Goal: Task Accomplishment & Management: Complete application form

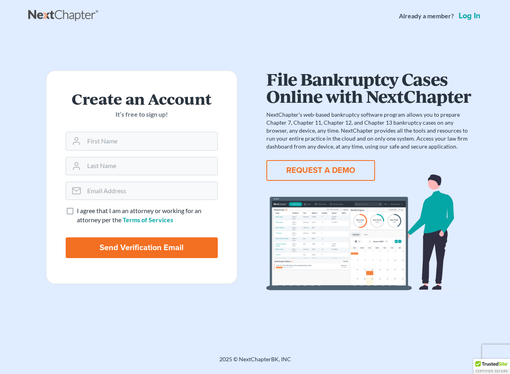
click at [305, 168] on button "REQUEST A DEMO" at bounding box center [320, 170] width 109 height 21
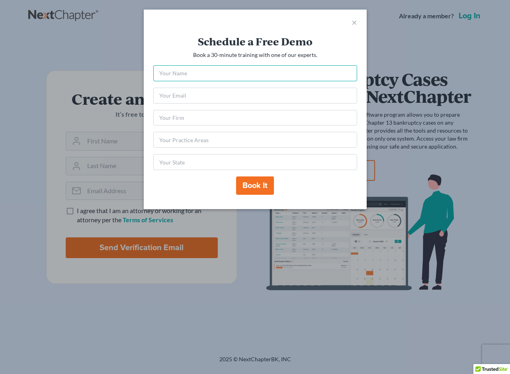
click at [193, 74] on input "text" at bounding box center [255, 73] width 204 height 16
type input "[PERSON_NAME]"
type input "[PERSON_NAME][EMAIL_ADDRESS][DOMAIN_NAME]"
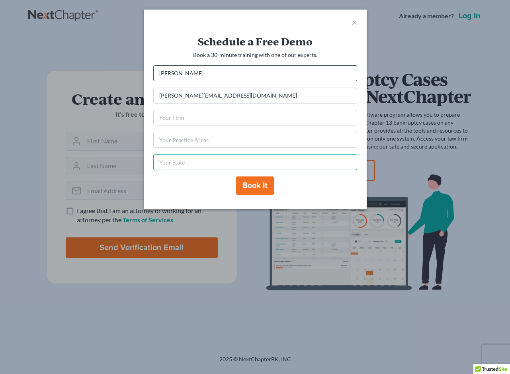
type input "KY"
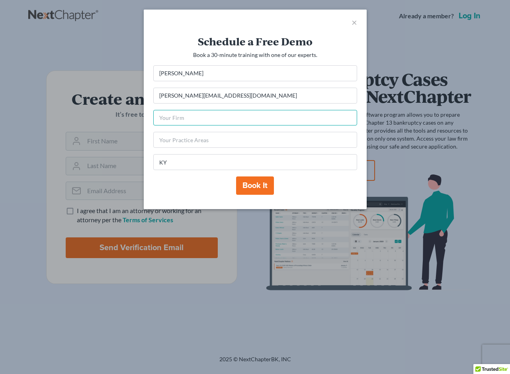
click at [188, 114] on input "text" at bounding box center [255, 118] width 204 height 16
type input "[PERSON_NAME] Law Office"
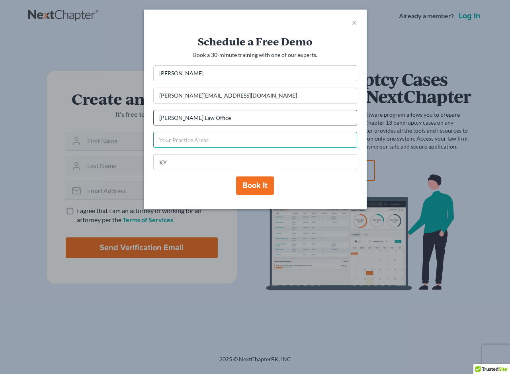
type input "Litigation"
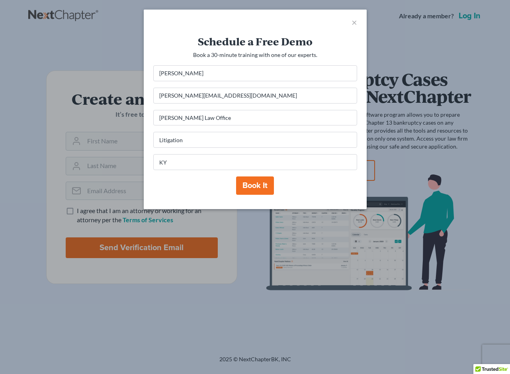
click at [256, 186] on button "Book it" at bounding box center [255, 185] width 38 height 18
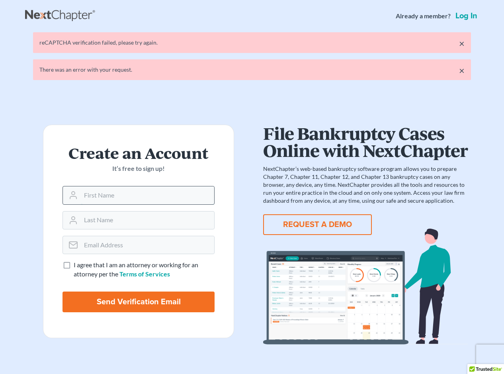
click at [118, 198] on input "text" at bounding box center [147, 195] width 133 height 18
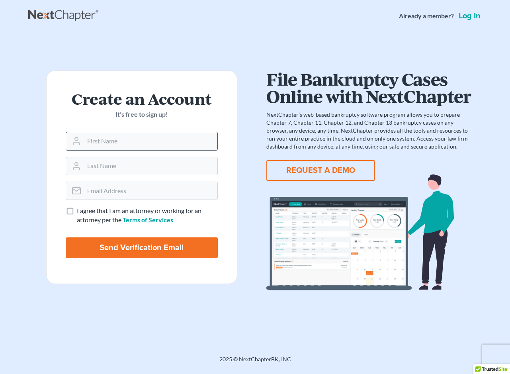
type input "Lawrence"
type input "Belanger"
type input "[PERSON_NAME][EMAIL_ADDRESS][DOMAIN_NAME]"
click at [77, 211] on label "I agree that I am an attorney or working for an attorney per the Terms of Servi…" at bounding box center [147, 215] width 141 height 18
click at [80, 211] on input "I agree that I am an attorney or working for an attorney per the Terms of Servi…" at bounding box center [82, 208] width 5 height 5
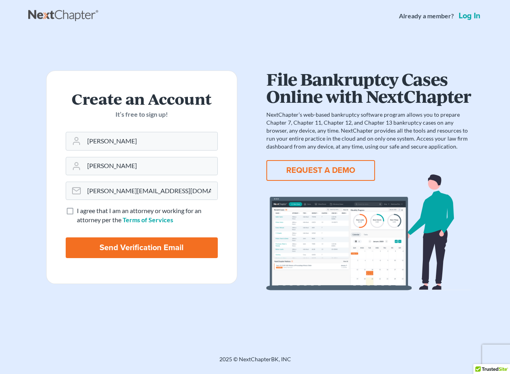
checkbox input "true"
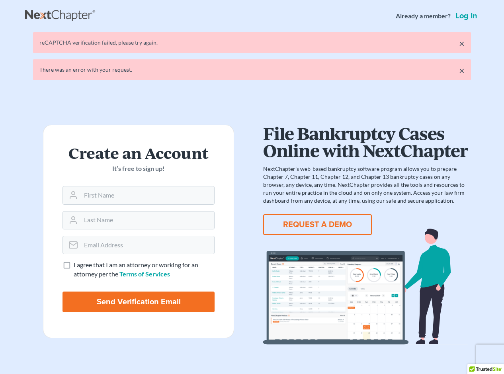
drag, startPoint x: 294, startPoint y: 68, endPoint x: 315, endPoint y: 76, distance: 23.6
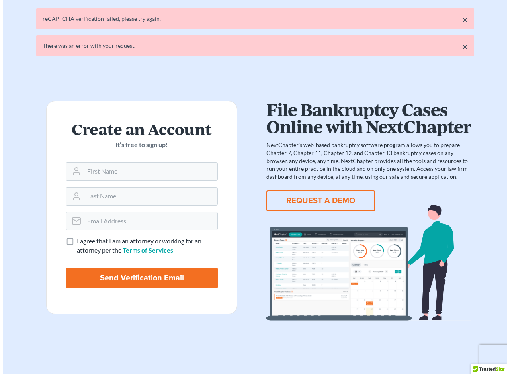
scroll to position [50, 0]
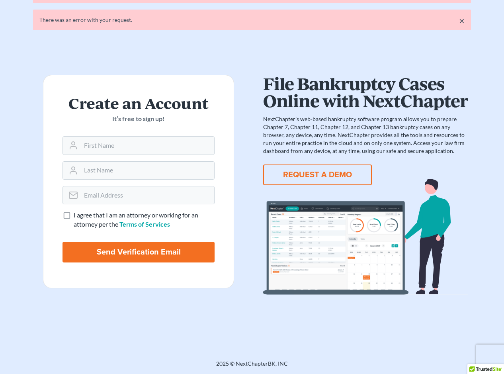
click at [315, 173] on button "REQUEST A DEMO" at bounding box center [317, 174] width 109 height 21
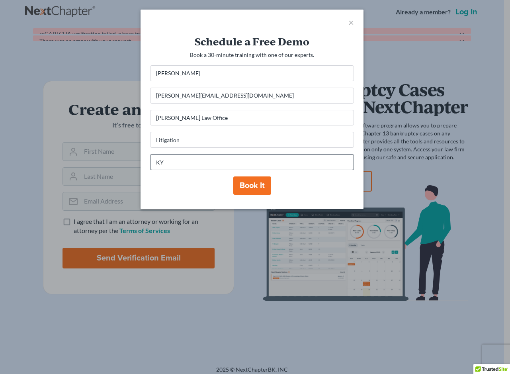
scroll to position [0, 0]
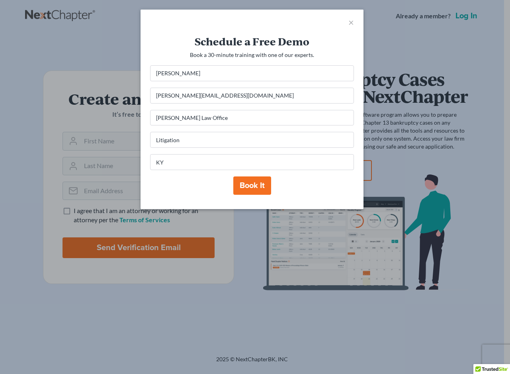
click at [253, 185] on button "Book it" at bounding box center [252, 185] width 38 height 18
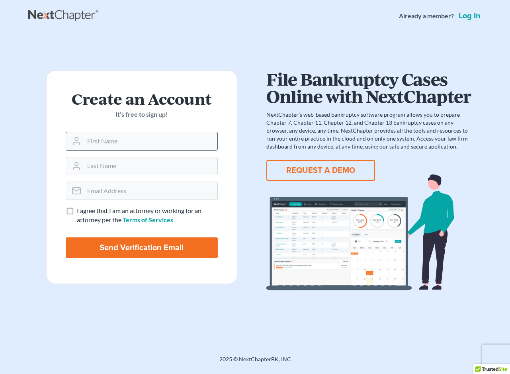
click at [124, 142] on input "text" at bounding box center [150, 141] width 133 height 18
click at [77, 165] on circle at bounding box center [76, 163] width 3 height 3
click at [178, 137] on input "text" at bounding box center [150, 141] width 133 height 18
type input "Lawrence"
type input "Belanger"
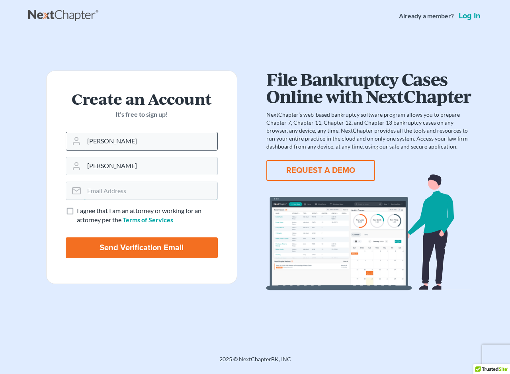
type input "[PERSON_NAME][EMAIL_ADDRESS][DOMAIN_NAME]"
click at [77, 208] on label "I agree that I am an attorney or working for an attorney per the Terms of Servi…" at bounding box center [147, 215] width 141 height 18
click at [80, 208] on input "I agree that I am an attorney or working for an attorney per the Terms of Servi…" at bounding box center [82, 208] width 5 height 5
checkbox input "true"
click at [148, 245] on input "Send Verification Email" at bounding box center [142, 247] width 152 height 21
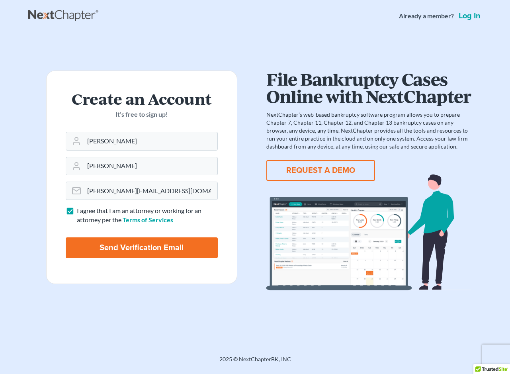
type input "Thinking..."
